Goal: Transaction & Acquisition: Book appointment/travel/reservation

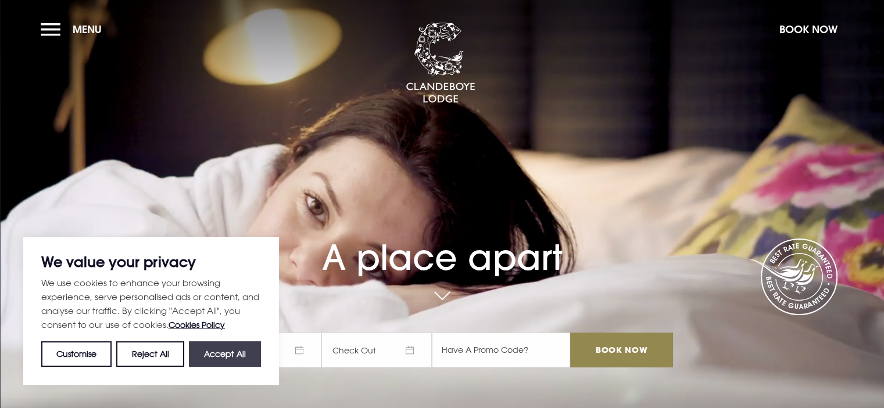
click at [219, 354] on button "Accept All" at bounding box center [225, 355] width 72 height 26
checkbox input "true"
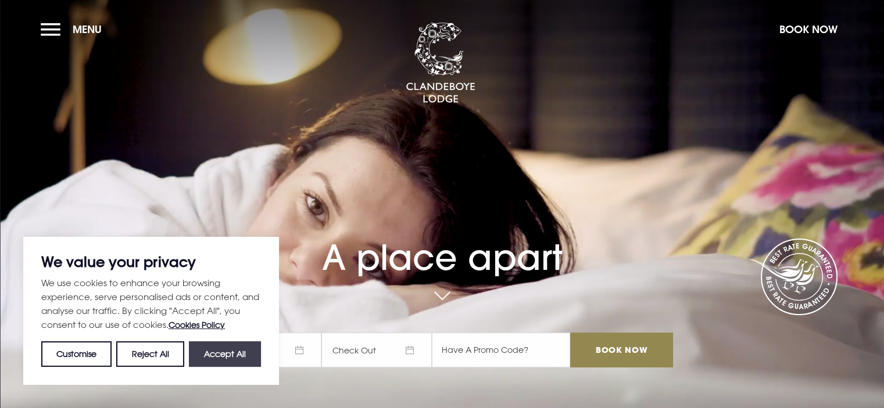
checkbox input "true"
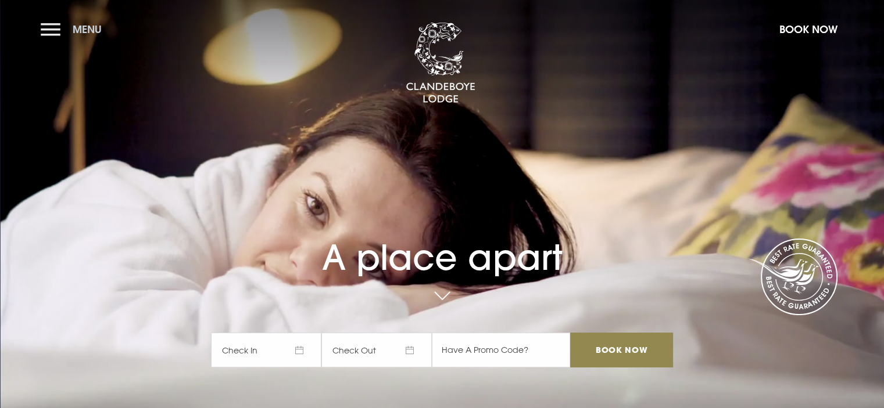
click at [46, 27] on button "Menu" at bounding box center [74, 29] width 67 height 25
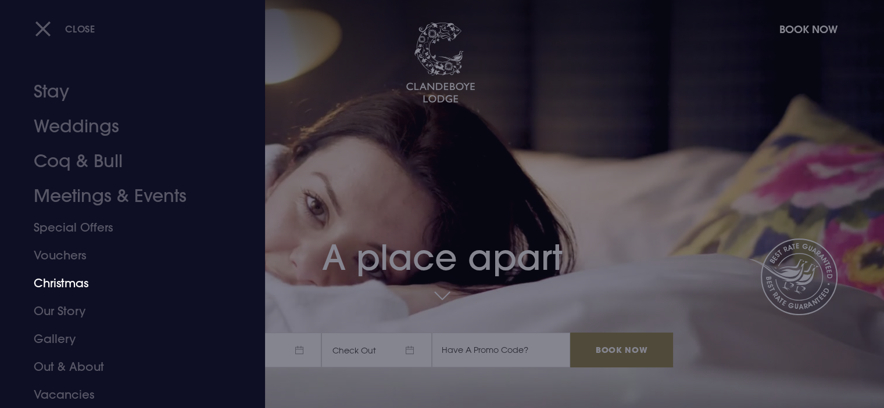
click at [65, 281] on link "Christmas" at bounding box center [126, 284] width 184 height 28
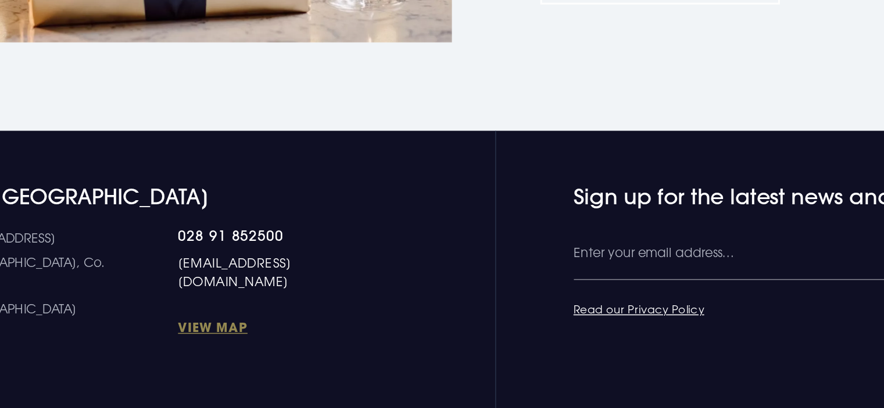
scroll to position [2196, 0]
